Goal: Task Accomplishment & Management: Manage account settings

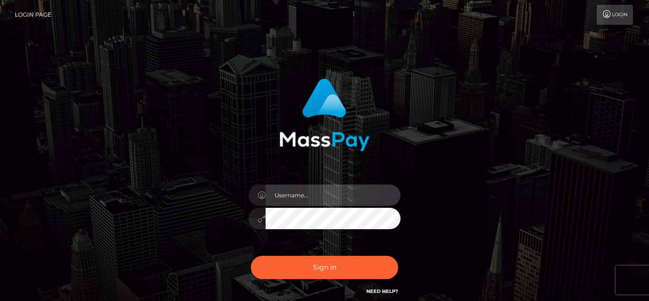
click at [351, 186] on input "text" at bounding box center [332, 194] width 135 height 21
click at [359, 188] on input "vixxxetoile@gmail.com" at bounding box center [332, 194] width 135 height 21
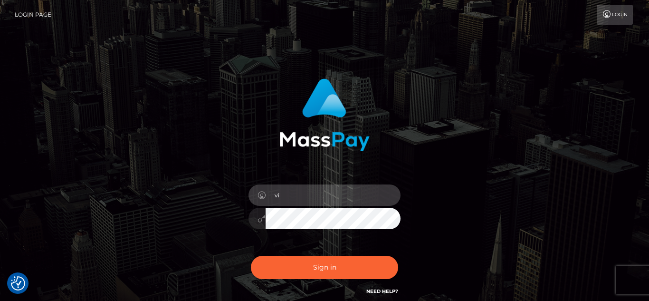
type input "v"
type input "VixEtoile"
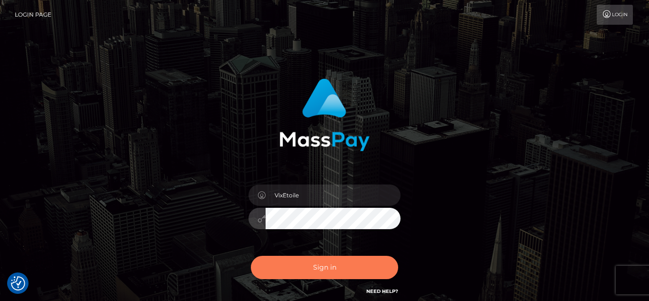
click at [319, 266] on button "Sign in" at bounding box center [324, 266] width 147 height 23
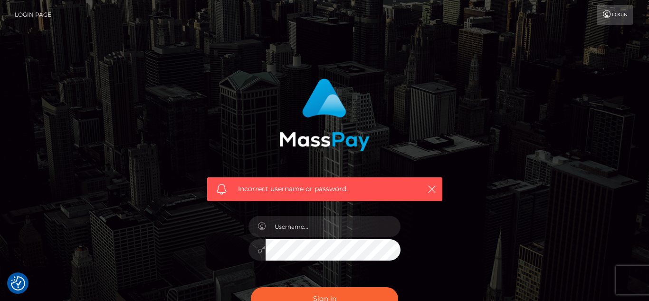
checkbox input "true"
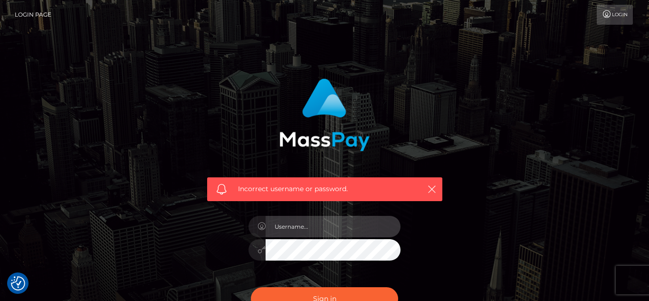
click at [317, 229] on input "text" at bounding box center [332, 226] width 135 height 21
type input "VixEtoile"
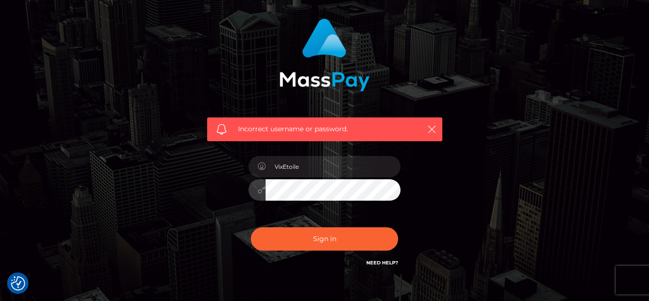
scroll to position [64, 0]
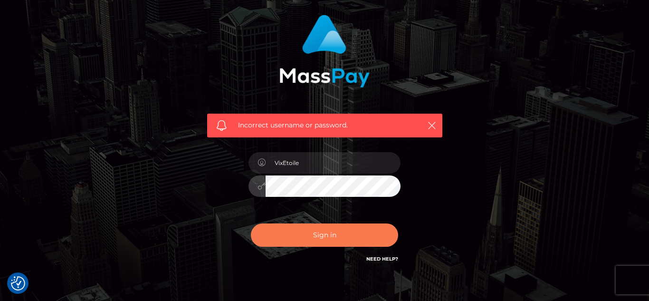
click at [339, 238] on button "Sign in" at bounding box center [324, 234] width 147 height 23
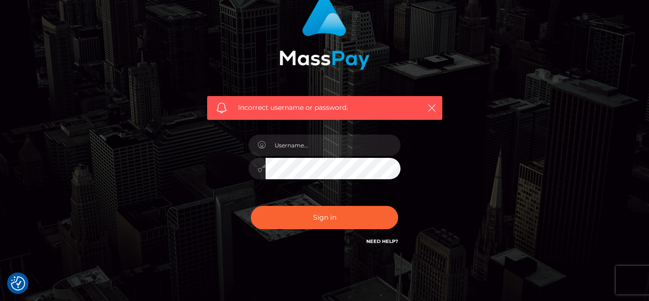
scroll to position [86, 0]
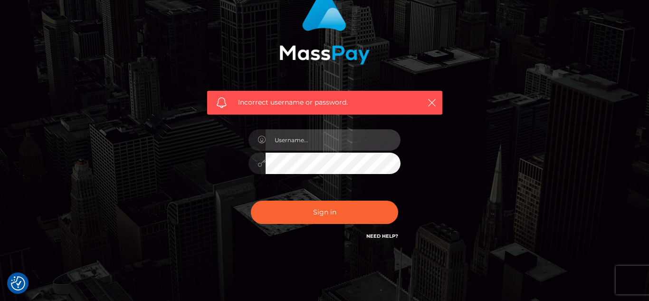
click at [366, 133] on input "text" at bounding box center [332, 139] width 135 height 21
type input "VixEtoile"
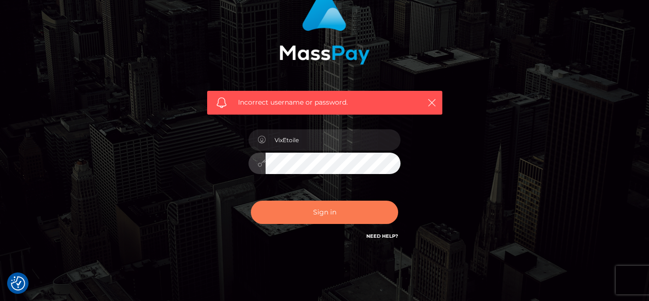
click at [328, 217] on button "Sign in" at bounding box center [324, 211] width 147 height 23
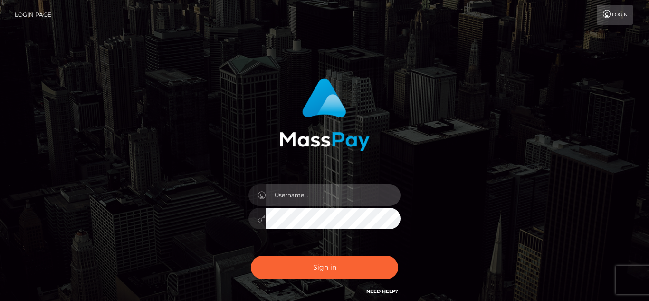
click at [323, 187] on input "text" at bounding box center [332, 194] width 135 height 21
type input "VixEtoile"
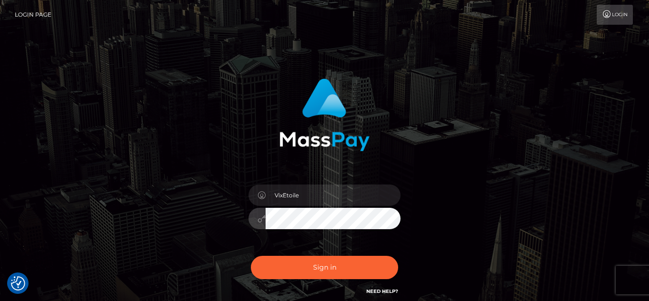
click at [251, 255] on button "Sign in" at bounding box center [324, 266] width 147 height 23
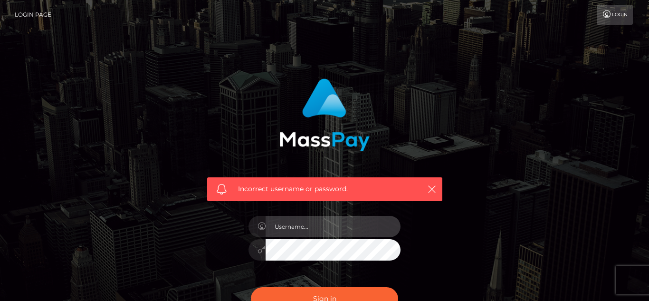
click at [351, 231] on input "text" at bounding box center [332, 226] width 135 height 21
type input "VixEtoile"
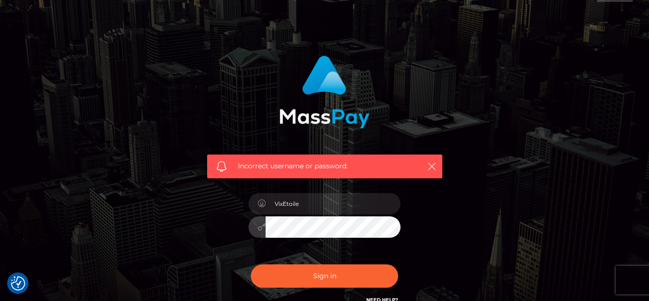
scroll to position [25, 0]
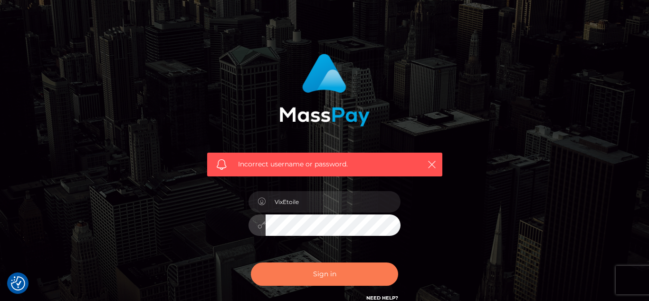
click at [371, 265] on button "Sign in" at bounding box center [324, 273] width 147 height 23
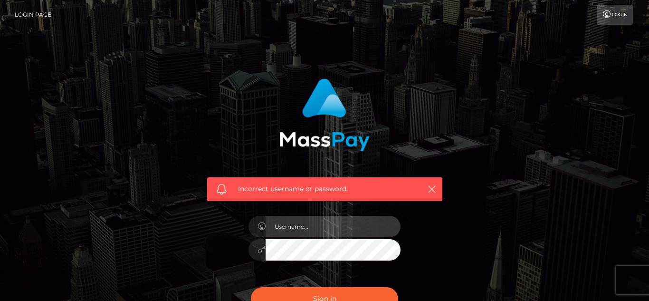
click at [327, 226] on input "text" at bounding box center [332, 226] width 135 height 21
type input "VixEtoile"
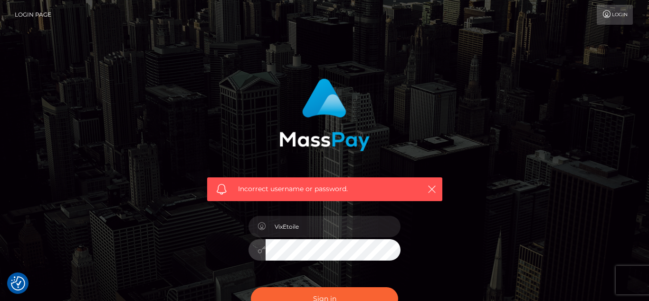
click at [251, 287] on button "Sign in" at bounding box center [324, 298] width 147 height 23
